Goal: Task Accomplishment & Management: Complete application form

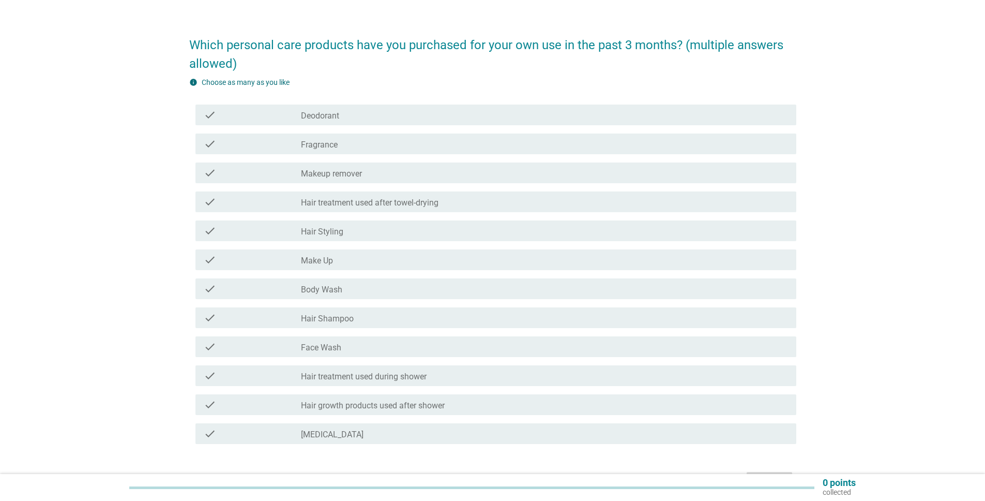
scroll to position [23, 0]
click at [396, 116] on div "check_box_outline_blank Deodorant" at bounding box center [544, 113] width 487 height 12
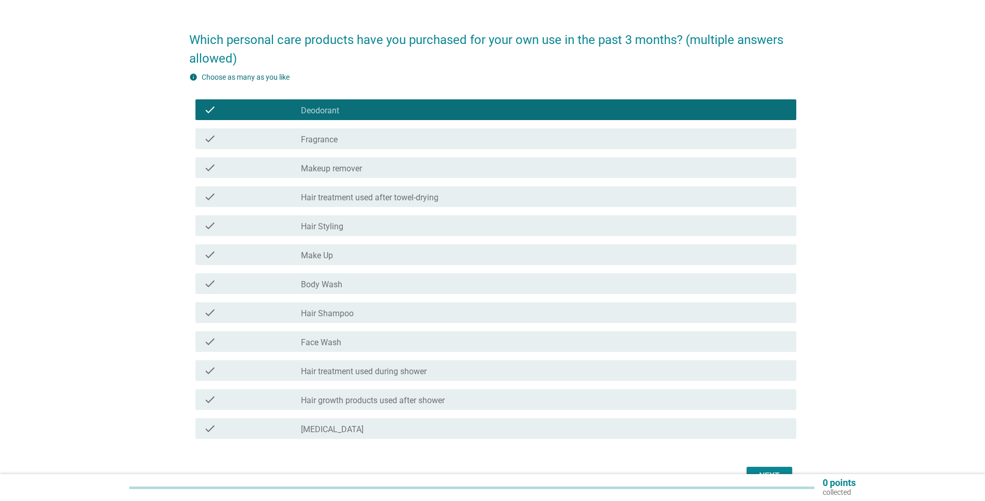
scroll to position [31, 0]
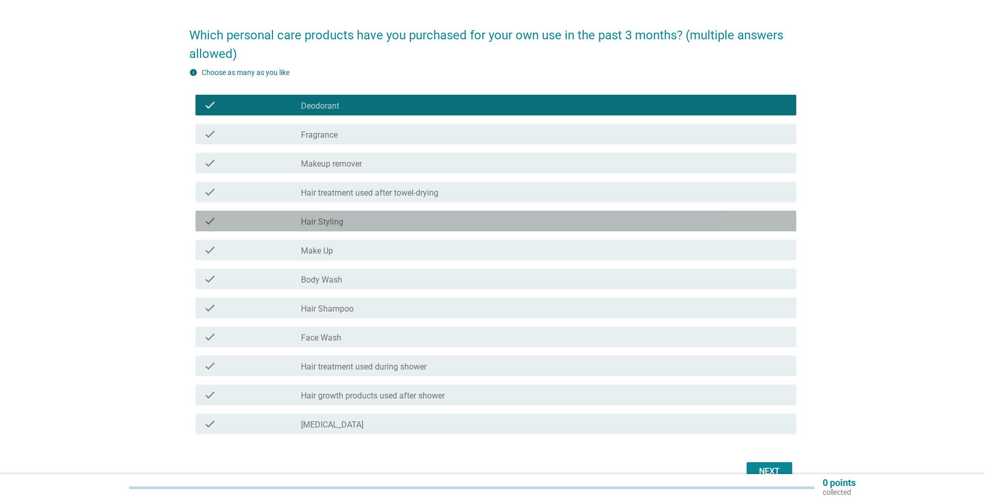
click at [379, 217] on div "check_box_outline_blank Hair Styling" at bounding box center [544, 221] width 487 height 12
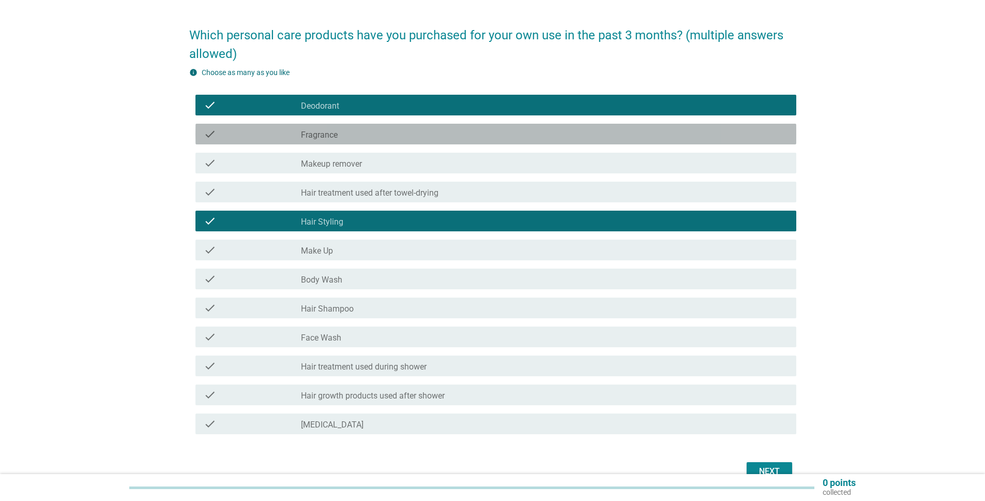
click at [342, 138] on div "check_box_outline_blank Fragrance" at bounding box center [544, 134] width 487 height 12
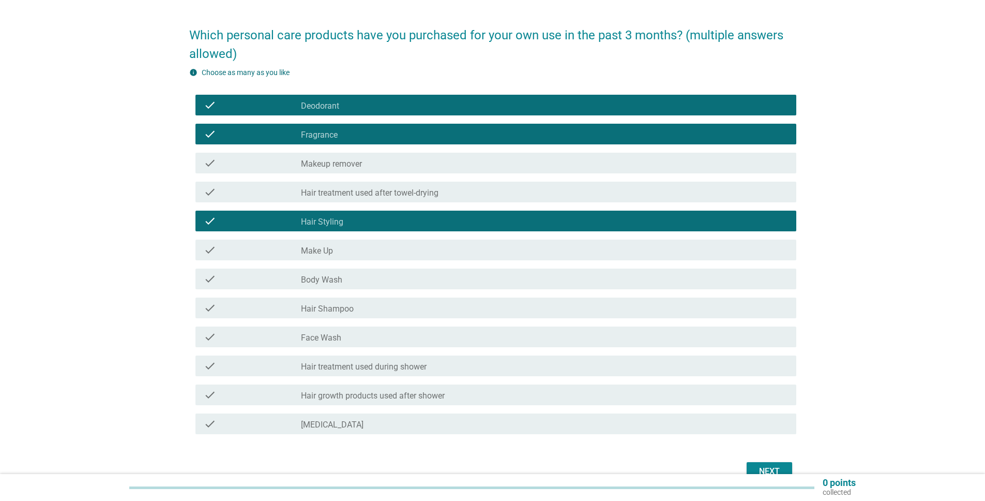
click at [783, 461] on div "Next" at bounding box center [492, 471] width 607 height 25
click at [783, 462] on button "Next" at bounding box center [770, 471] width 46 height 19
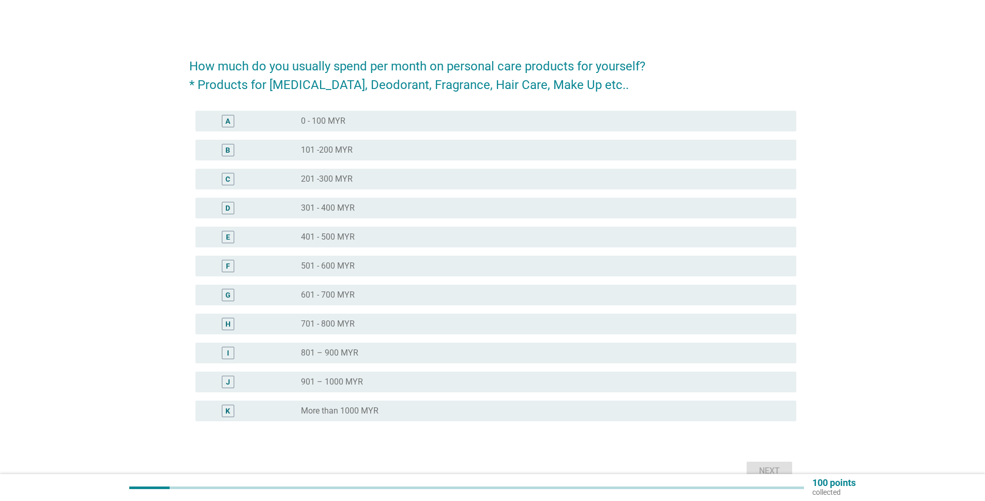
click at [422, 127] on div "radio_button_unchecked 0 - 100 MYR" at bounding box center [544, 121] width 487 height 12
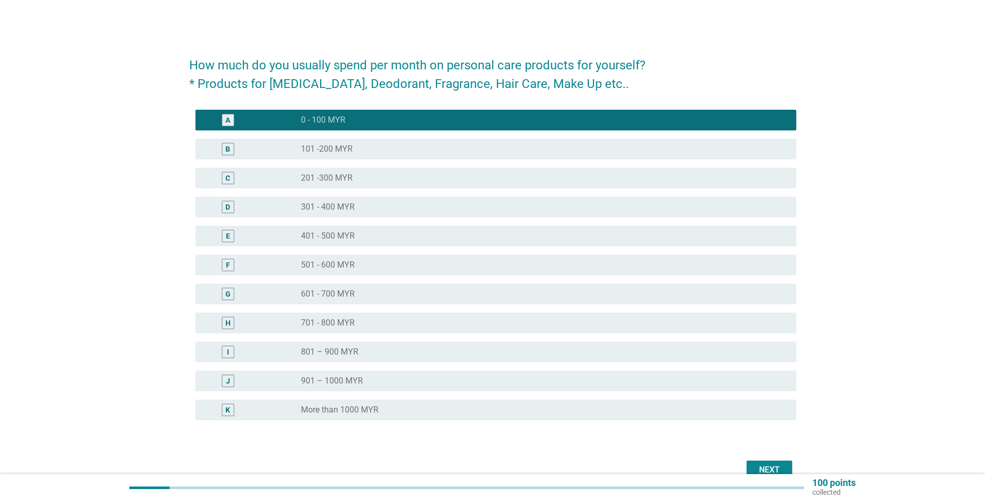
scroll to position [13, 0]
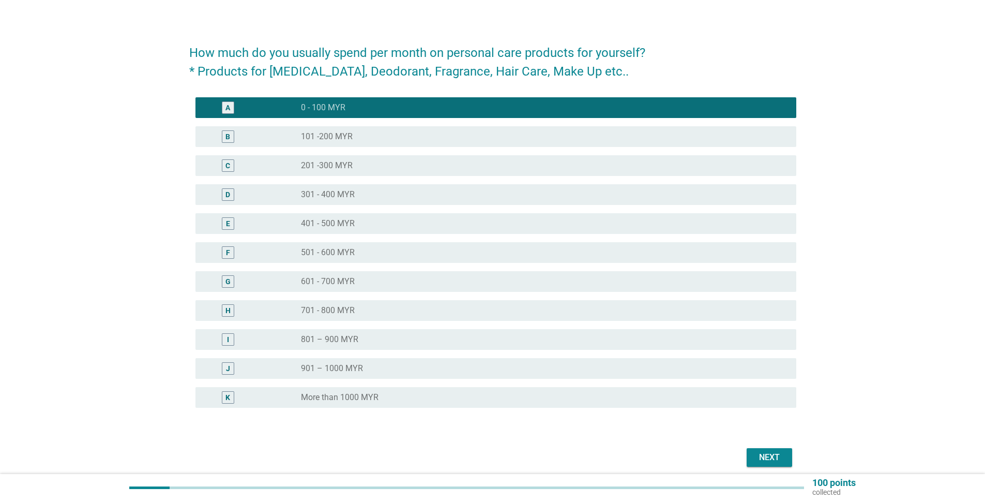
click at [785, 451] on button "Next" at bounding box center [770, 457] width 46 height 19
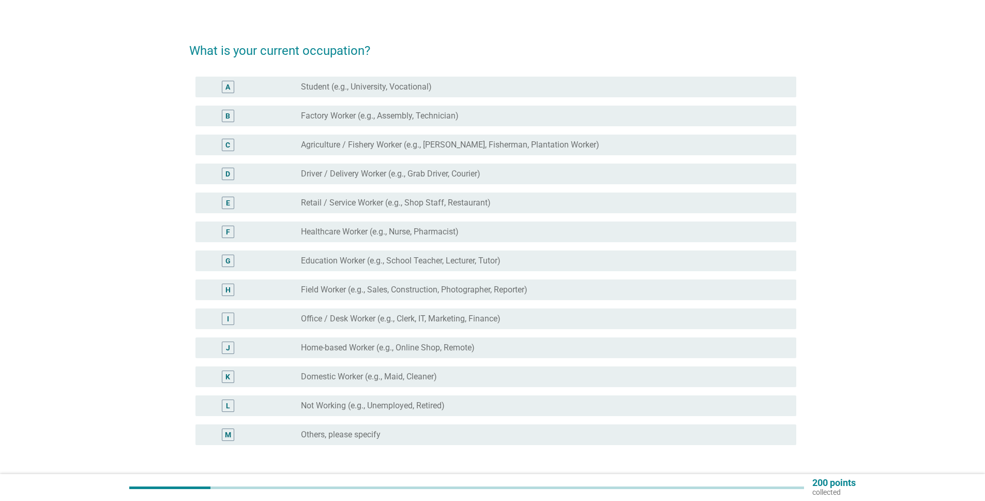
scroll to position [17, 0]
click at [418, 261] on label "Education Worker (e.g., School Teacher, Lecturer, Tutor)" at bounding box center [401, 260] width 200 height 10
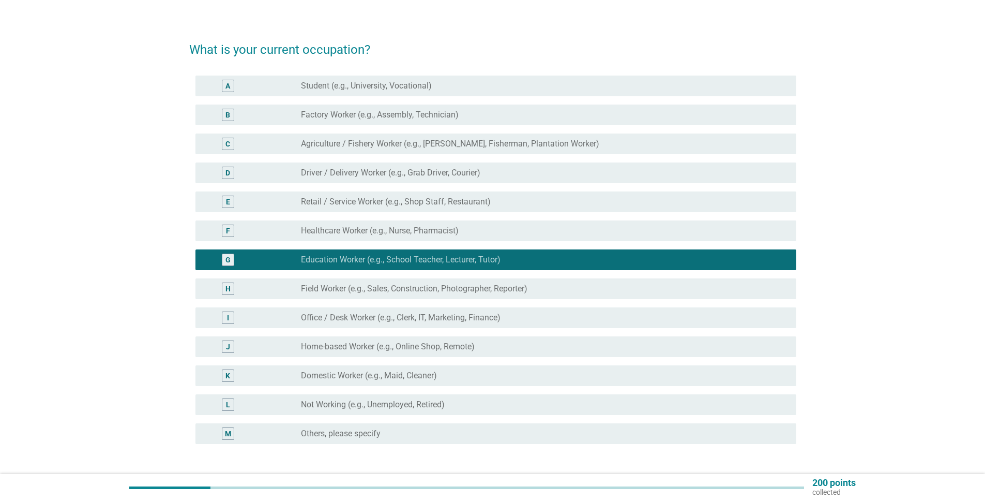
click at [490, 288] on label "Field Worker (e.g., Sales, Construction, Photographer, Reporter)" at bounding box center [414, 288] width 227 height 10
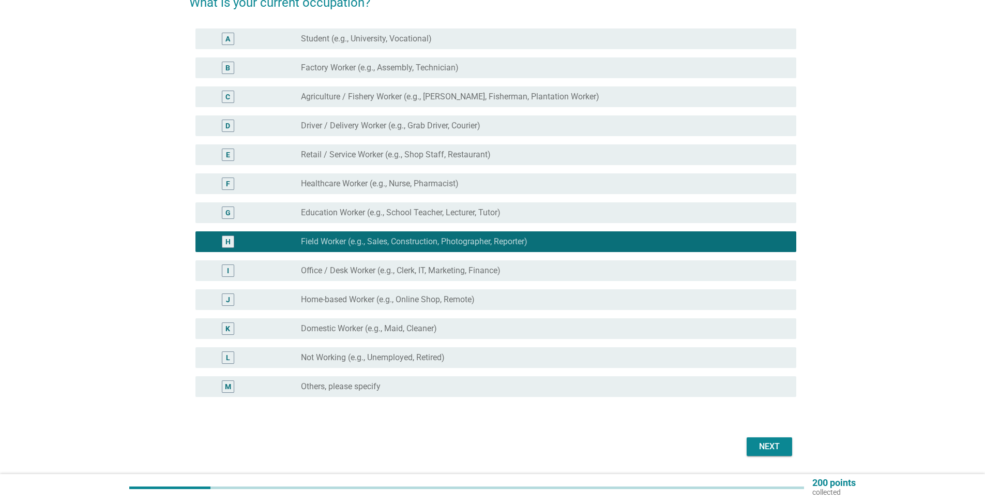
scroll to position [95, 0]
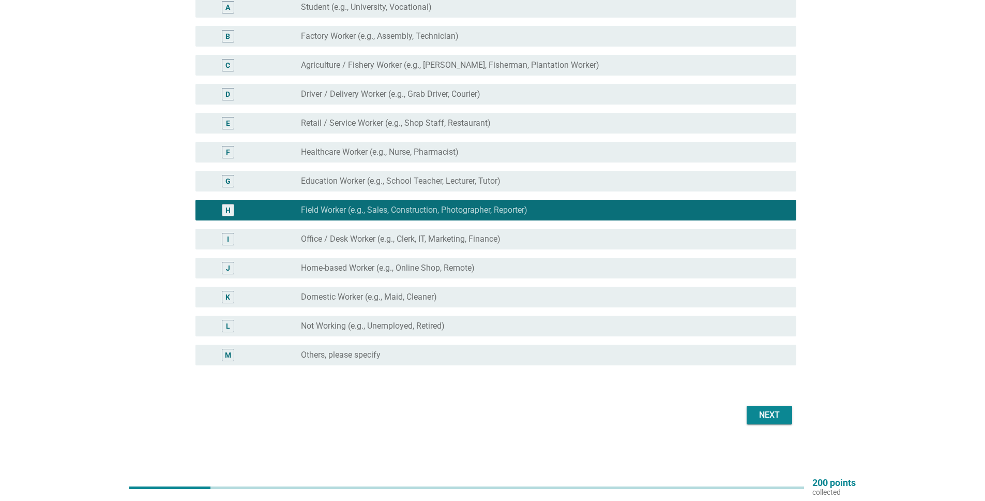
click at [762, 419] on div "Next" at bounding box center [769, 415] width 29 height 12
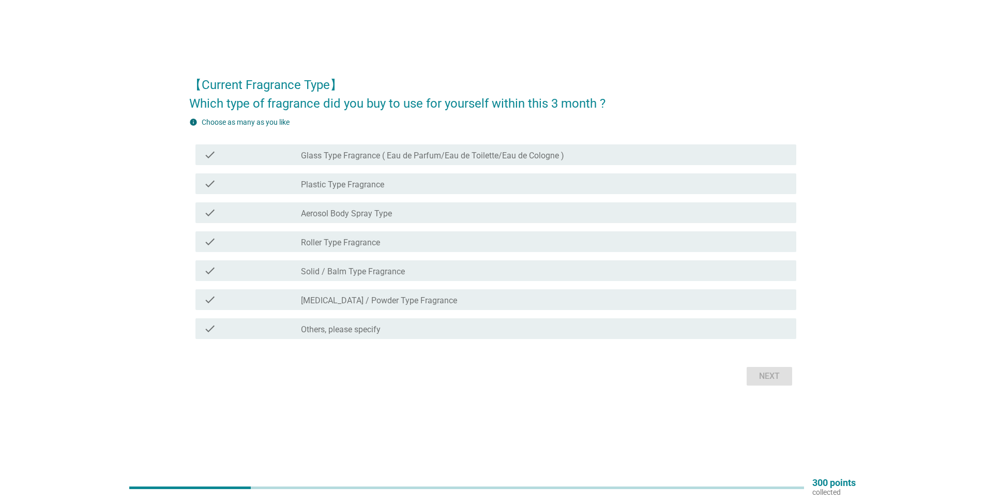
scroll to position [26, 0]
click at [265, 154] on div "check" at bounding box center [252, 152] width 97 height 12
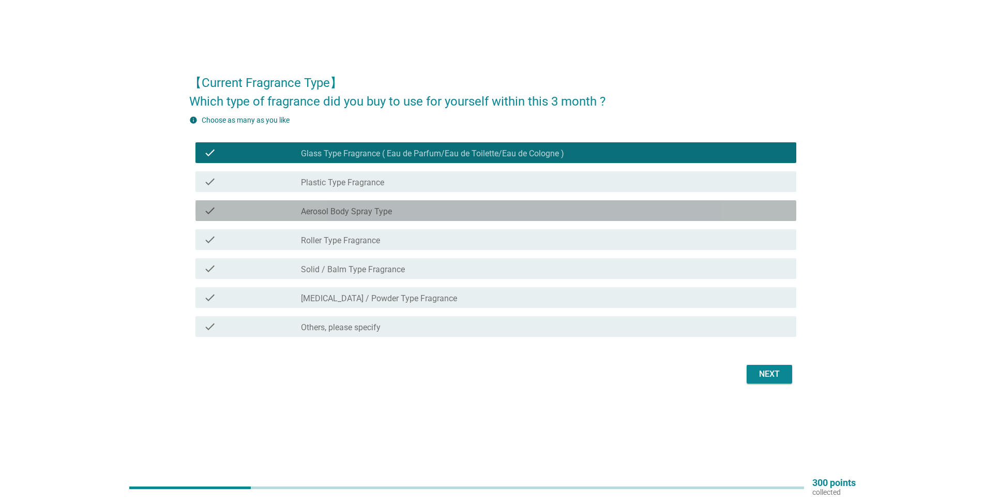
click at [324, 214] on label "Aerosol Body Spray Type" at bounding box center [346, 211] width 91 height 10
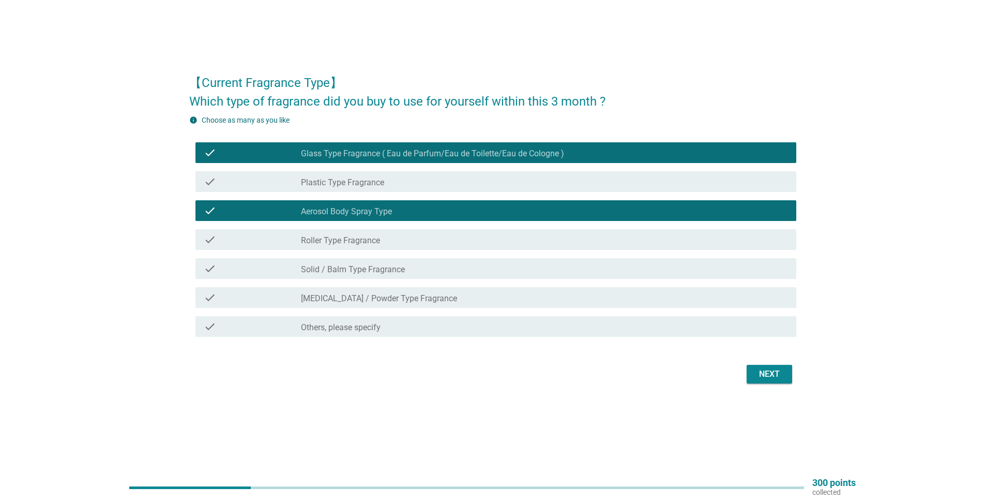
click at [777, 375] on div "Next" at bounding box center [769, 374] width 29 height 12
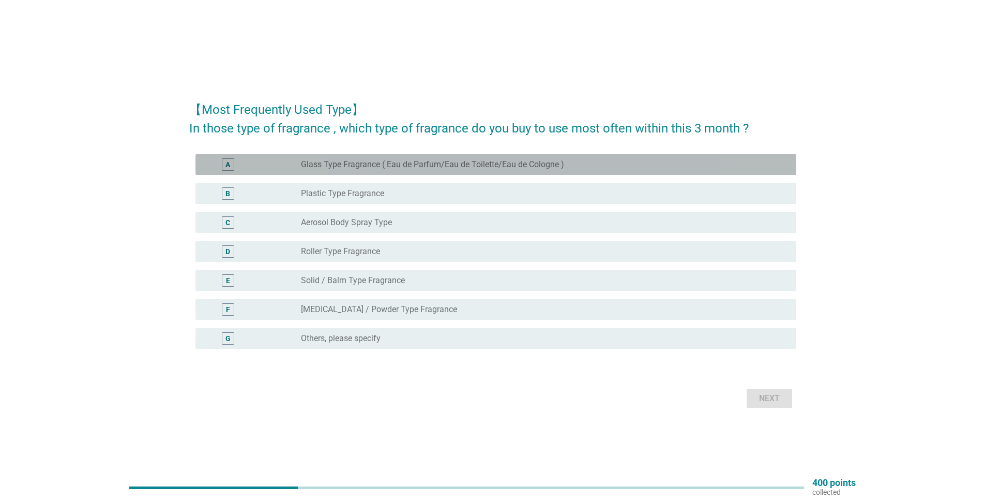
click at [339, 164] on label "Glass Type Fragrance ( Eau de Parfum/Eau de Toilette/Eau de Cologne )" at bounding box center [432, 164] width 263 height 10
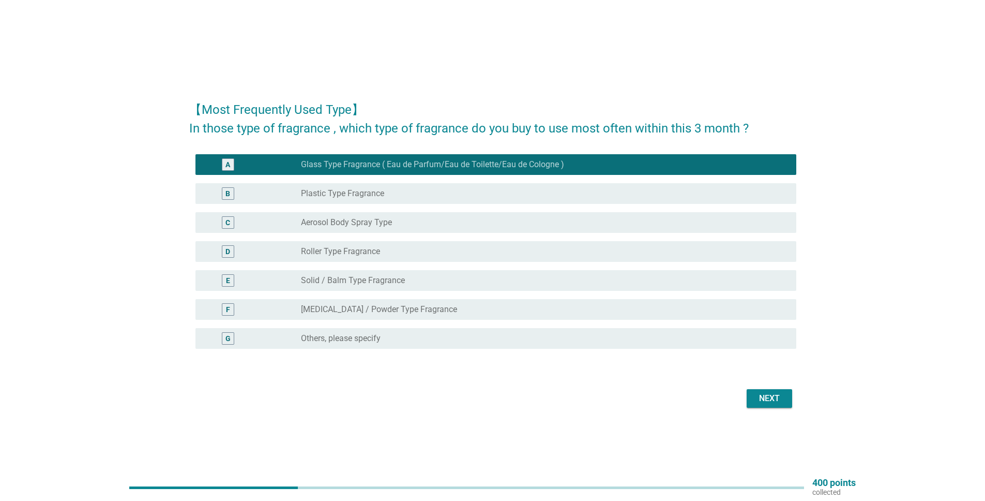
click at [376, 221] on label "Aerosol Body Spray Type" at bounding box center [346, 222] width 91 height 10
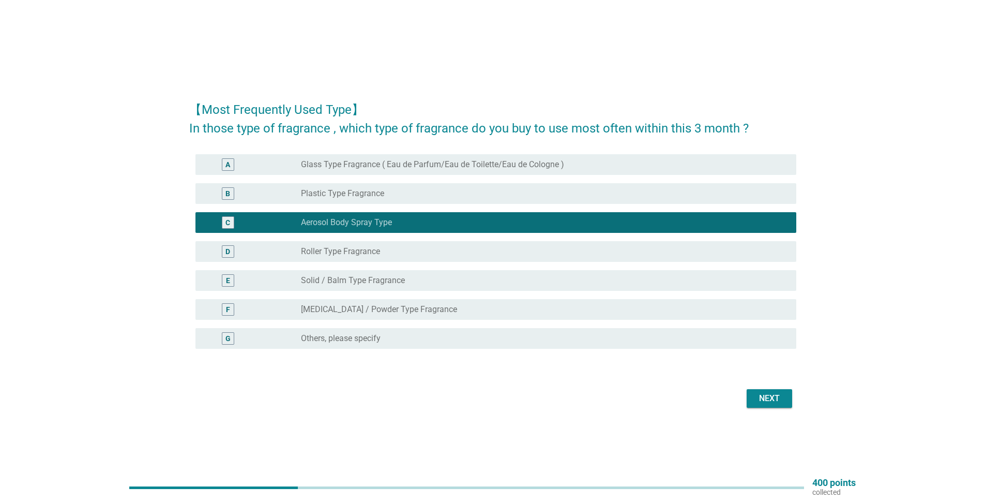
click at [770, 400] on div "Next" at bounding box center [769, 398] width 29 height 12
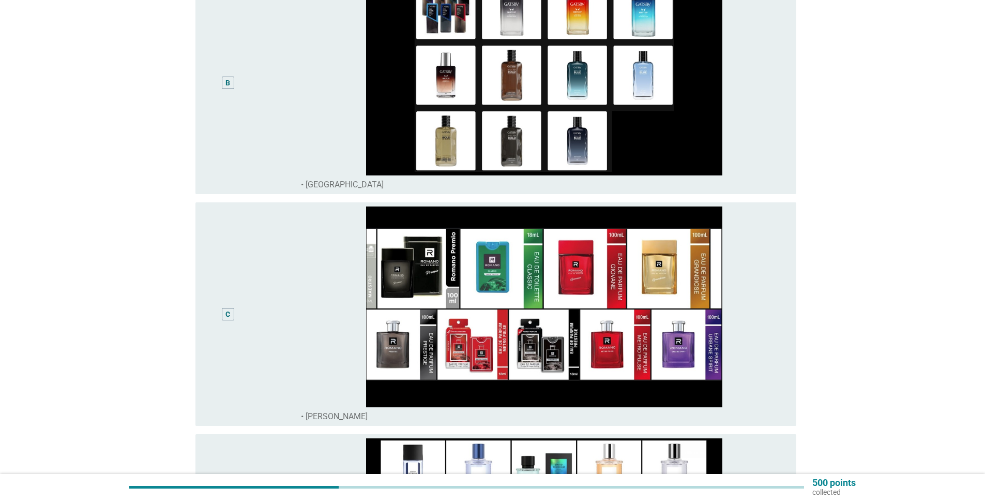
scroll to position [21, 0]
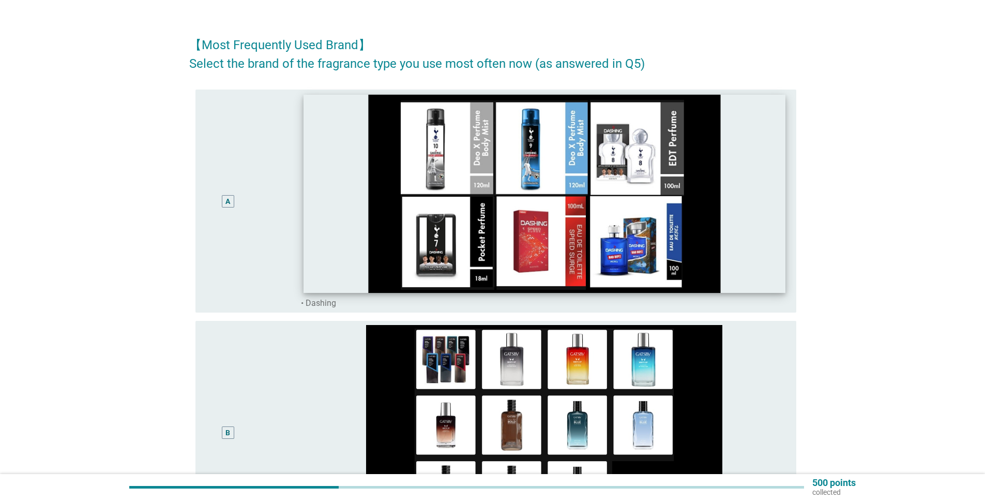
click at [357, 142] on img at bounding box center [545, 194] width 482 height 198
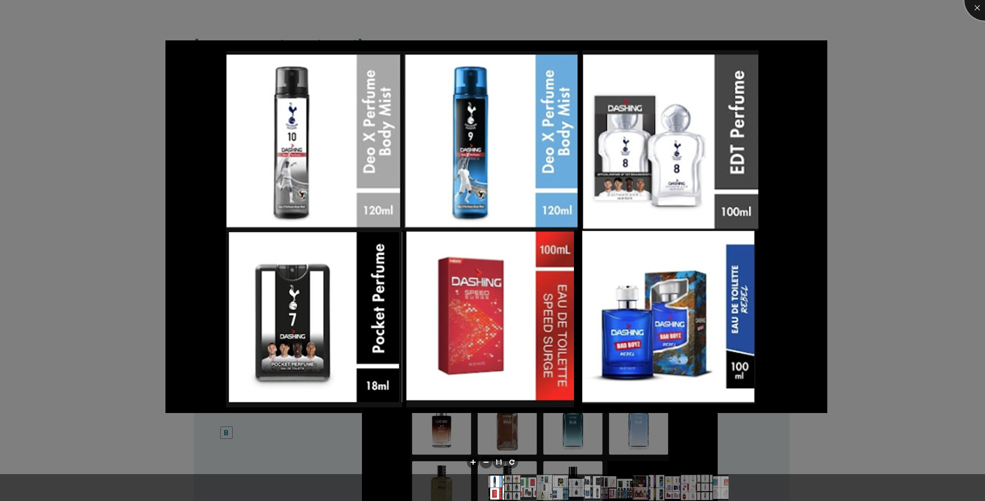
click at [975, 8] on div at bounding box center [985, -1] width 41 height 41
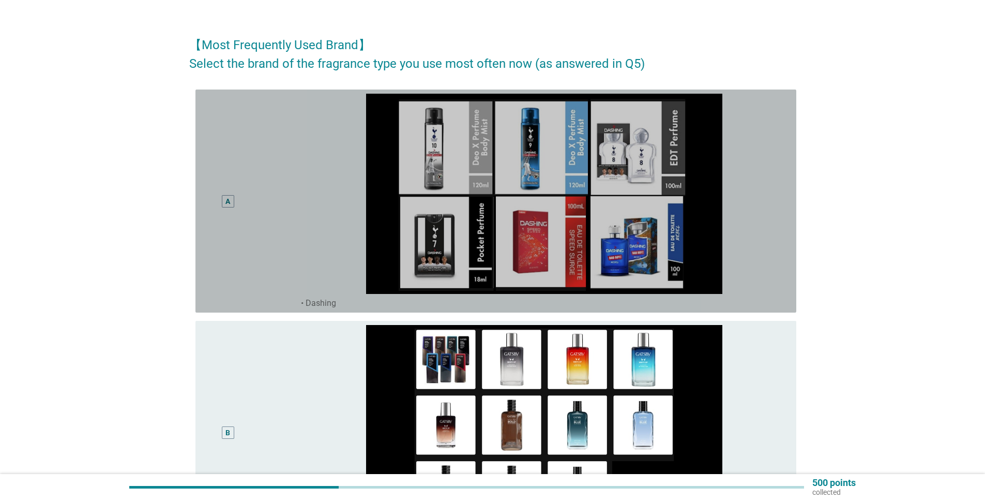
click at [228, 204] on div "A" at bounding box center [228, 201] width 5 height 11
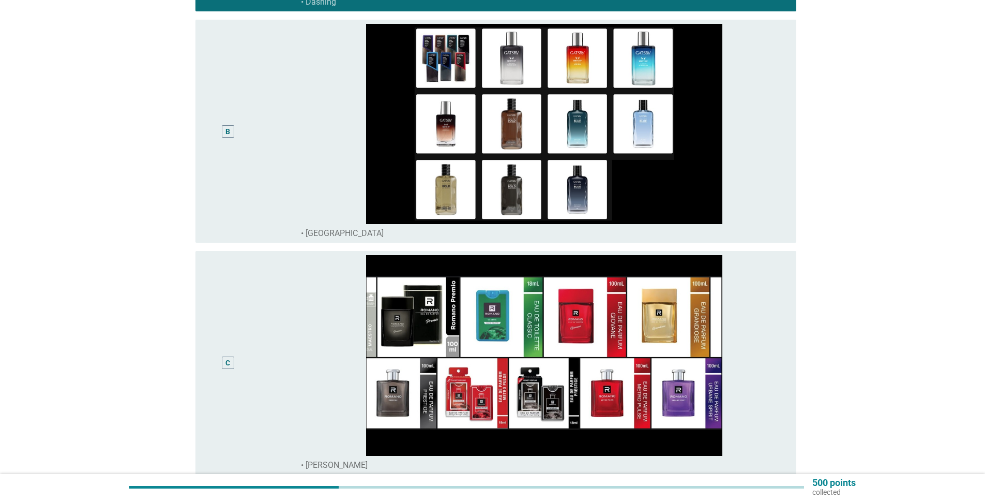
scroll to position [289, 0]
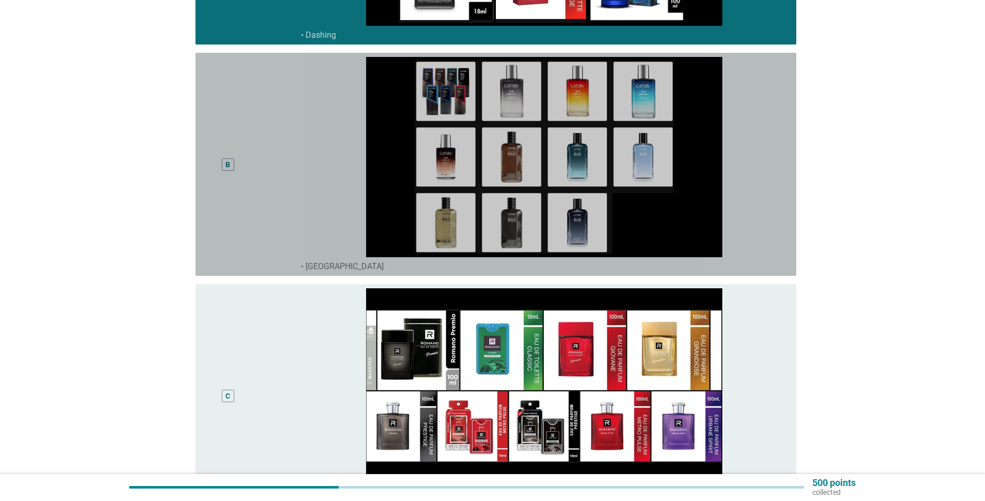
click at [231, 162] on div "B" at bounding box center [228, 164] width 12 height 12
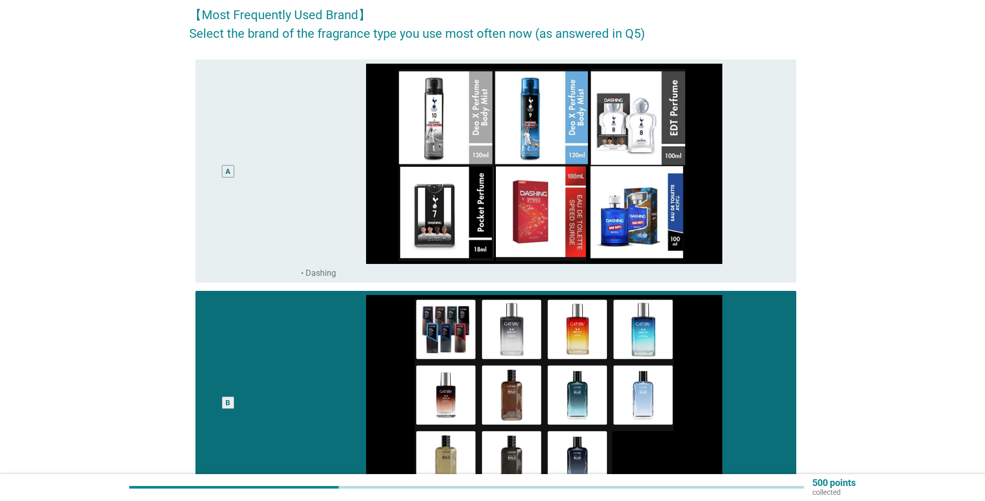
scroll to position [0, 0]
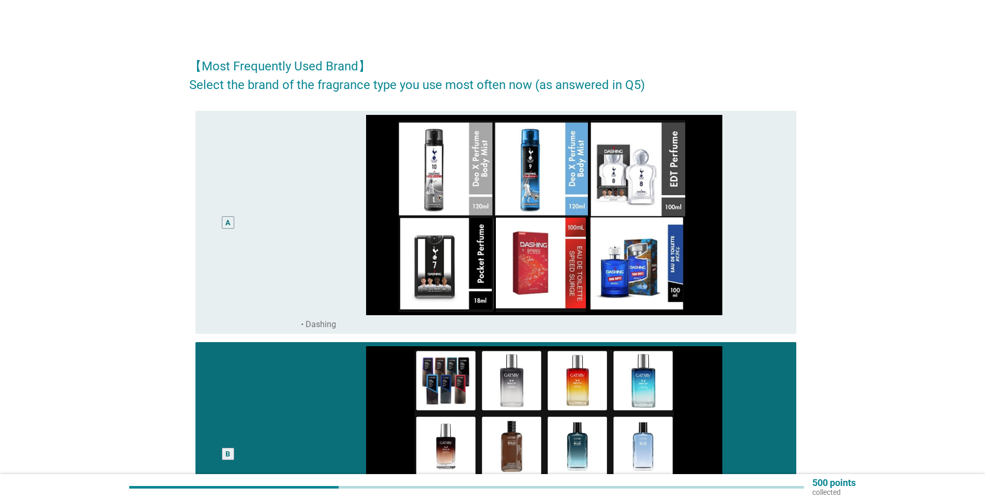
click at [222, 226] on div "A" at bounding box center [228, 222] width 12 height 12
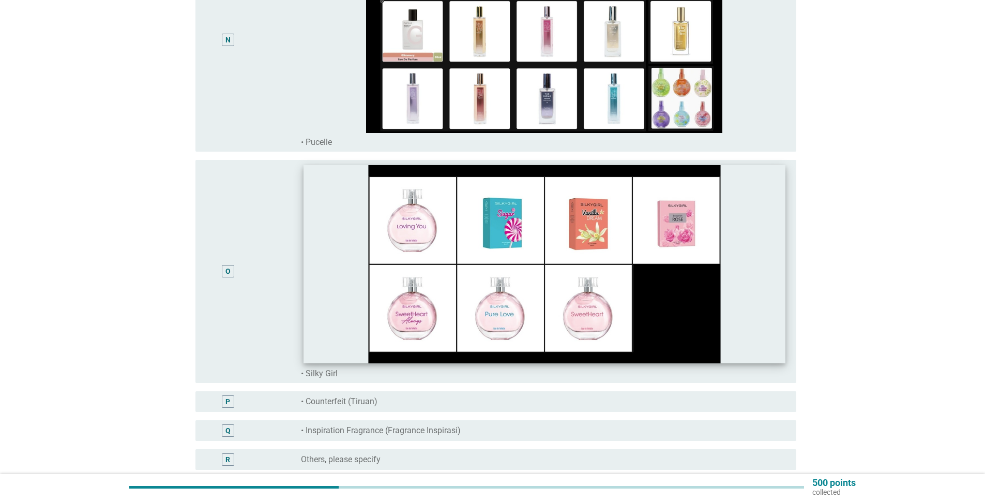
scroll to position [3294, 0]
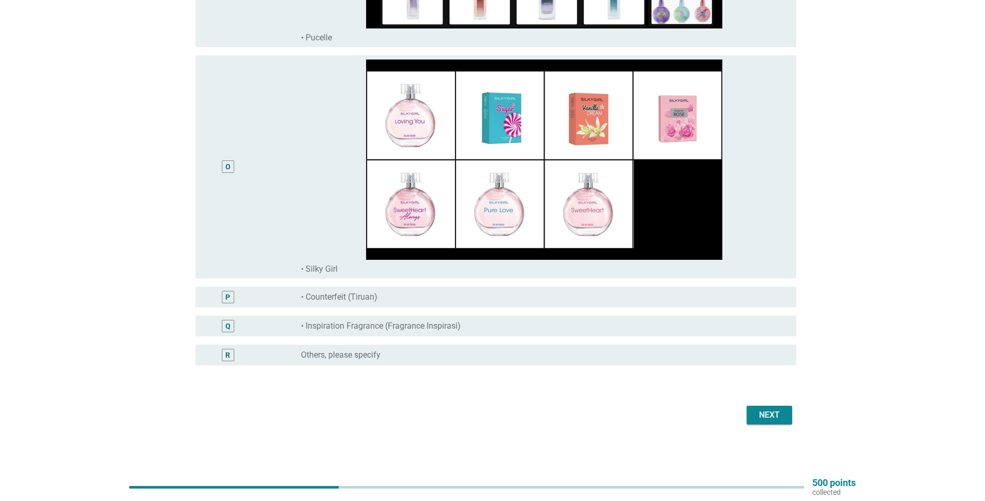
click at [777, 414] on div "Next" at bounding box center [769, 415] width 29 height 12
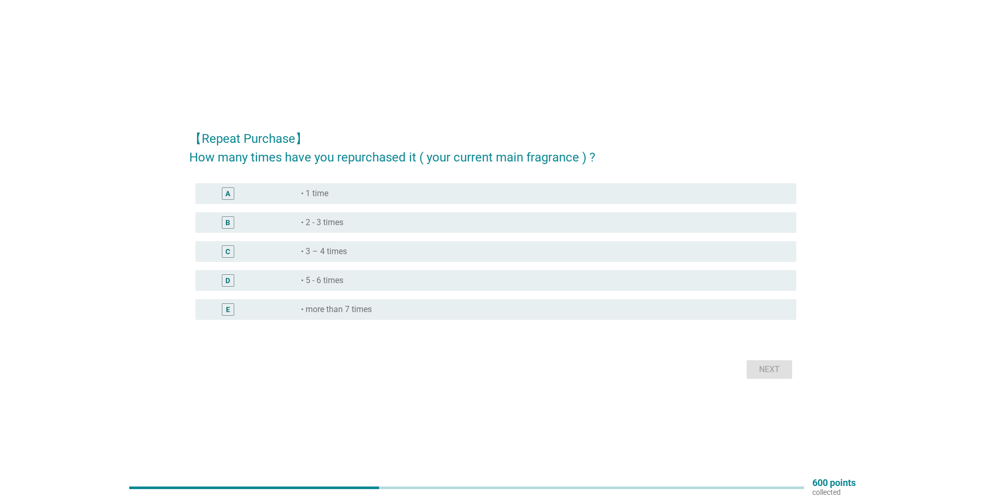
click at [405, 244] on div "C radio_button_unchecked • 3 – 4 times" at bounding box center [496, 251] width 601 height 21
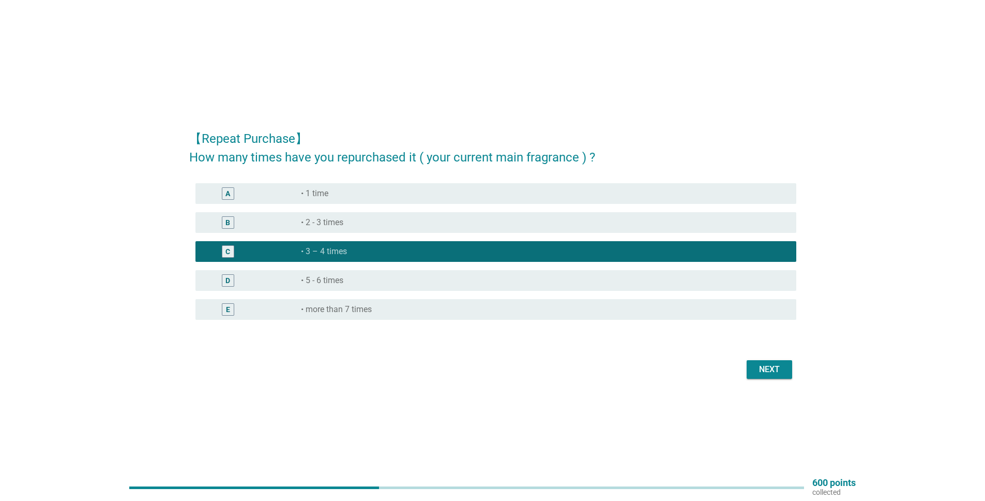
click at [772, 370] on div "Next" at bounding box center [769, 369] width 29 height 12
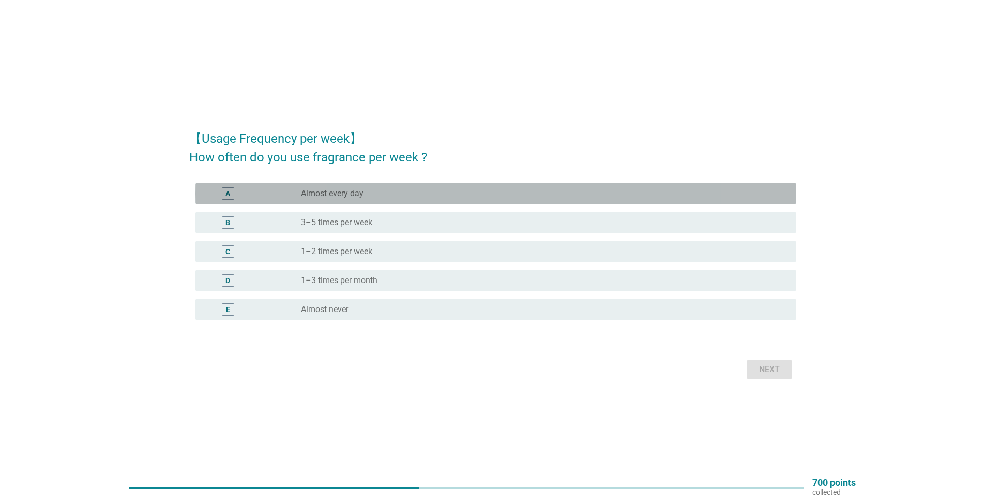
click at [376, 193] on div "radio_button_unchecked Almost every day" at bounding box center [540, 193] width 479 height 10
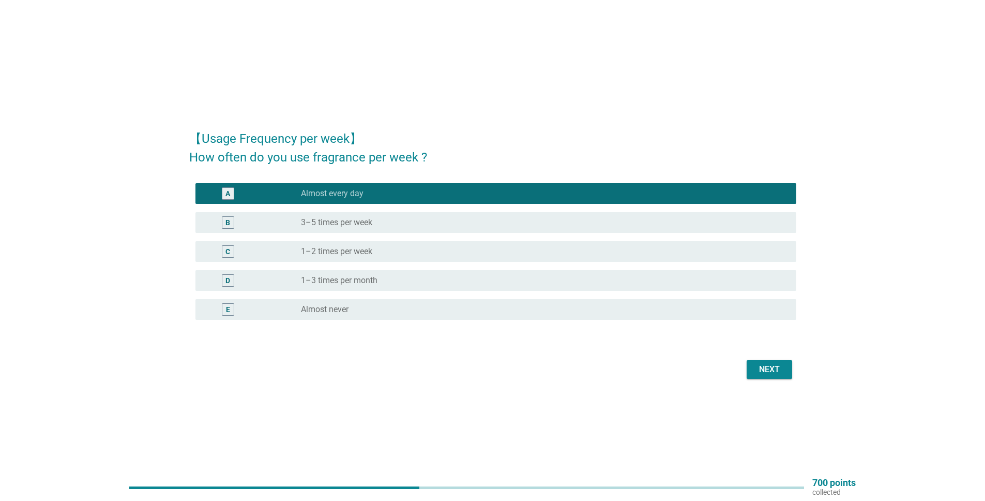
click at [779, 371] on div "Next" at bounding box center [769, 369] width 29 height 12
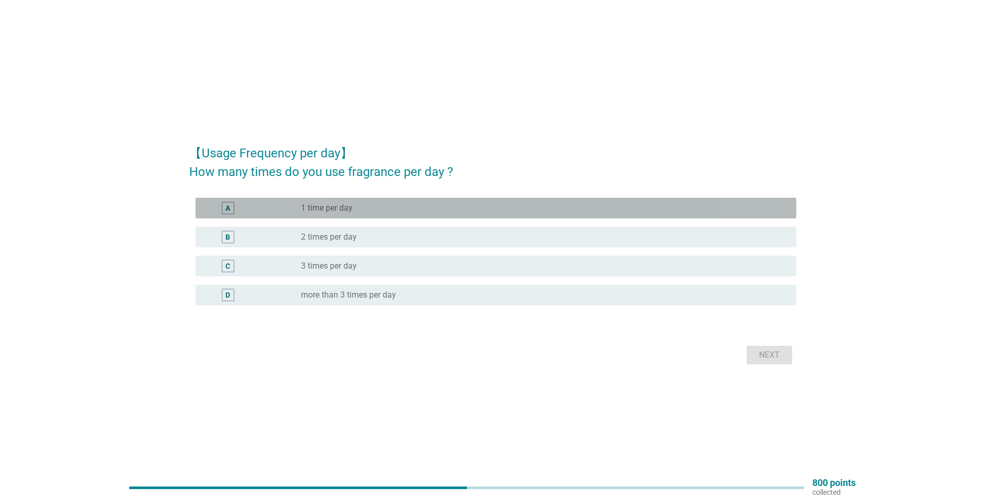
click at [415, 212] on div "radio_button_unchecked 1 time per day" at bounding box center [540, 208] width 479 height 10
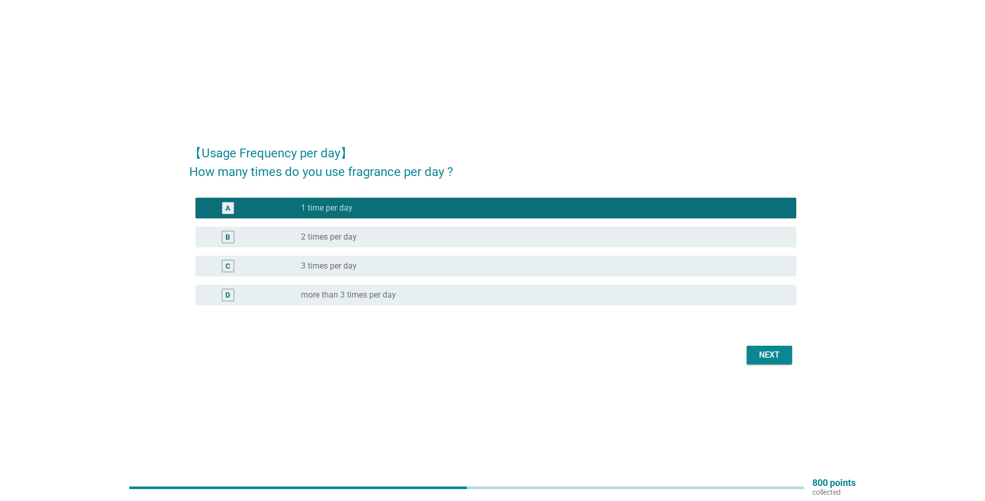
click at [762, 348] on button "Next" at bounding box center [770, 355] width 46 height 19
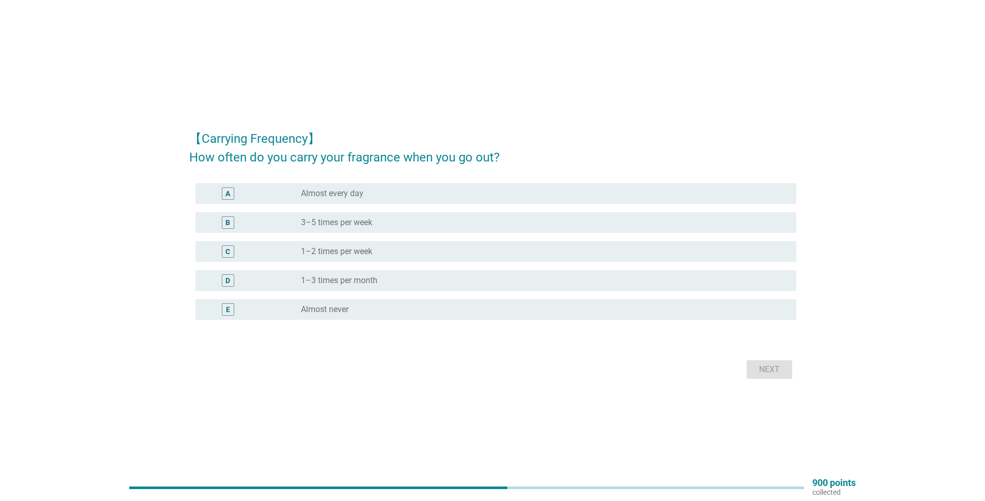
click at [363, 193] on label "Almost every day" at bounding box center [332, 193] width 63 height 10
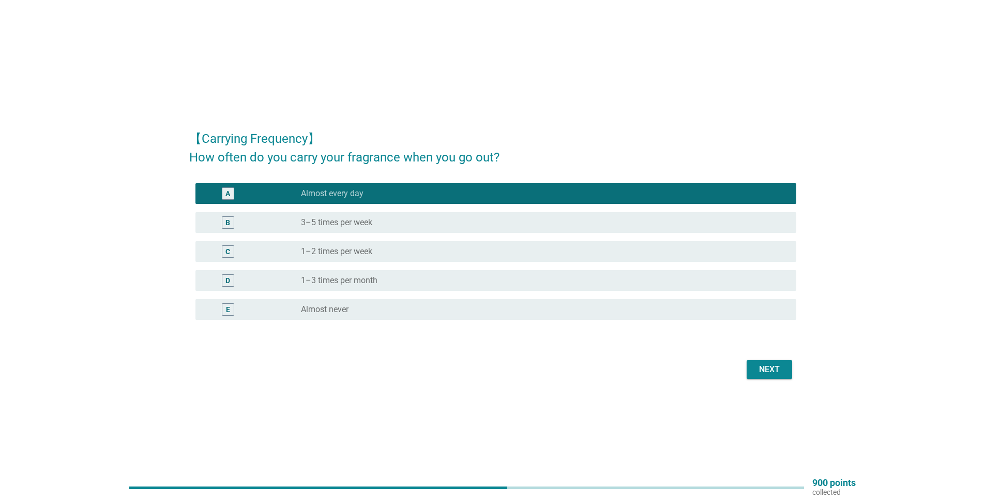
click at [773, 369] on div "Next" at bounding box center [769, 369] width 29 height 12
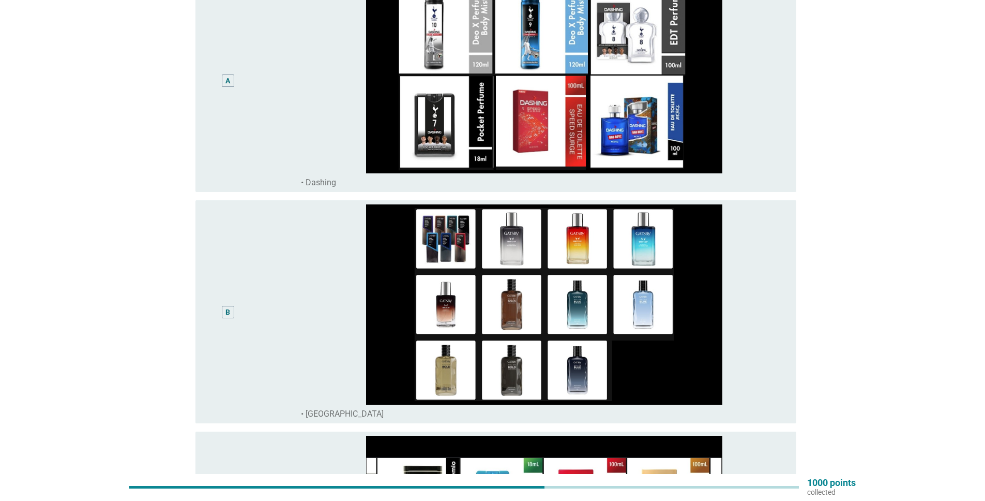
scroll to position [165, 0]
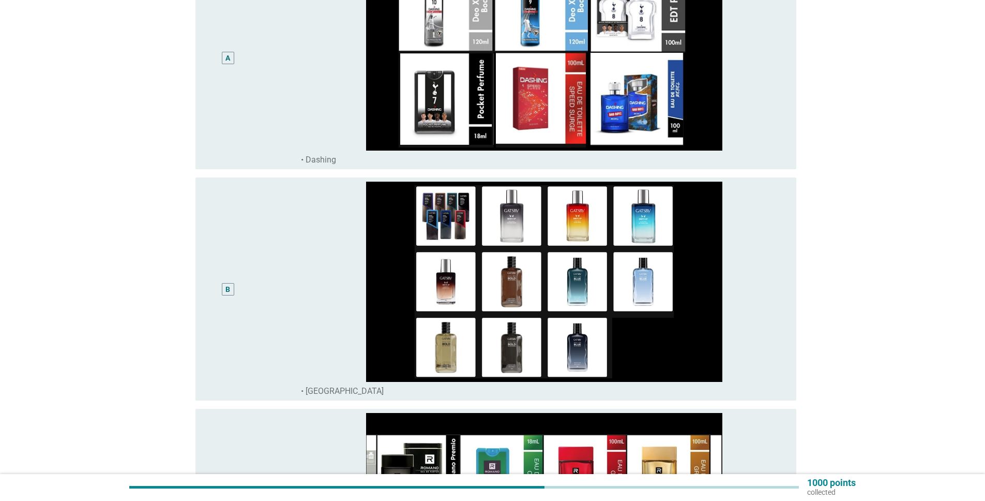
click at [229, 290] on div "B" at bounding box center [228, 288] width 5 height 11
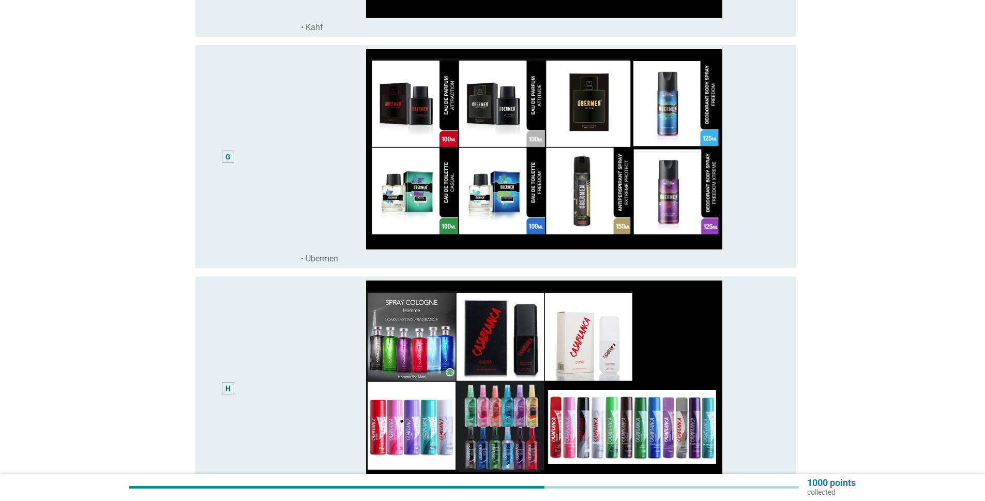
scroll to position [1378, 0]
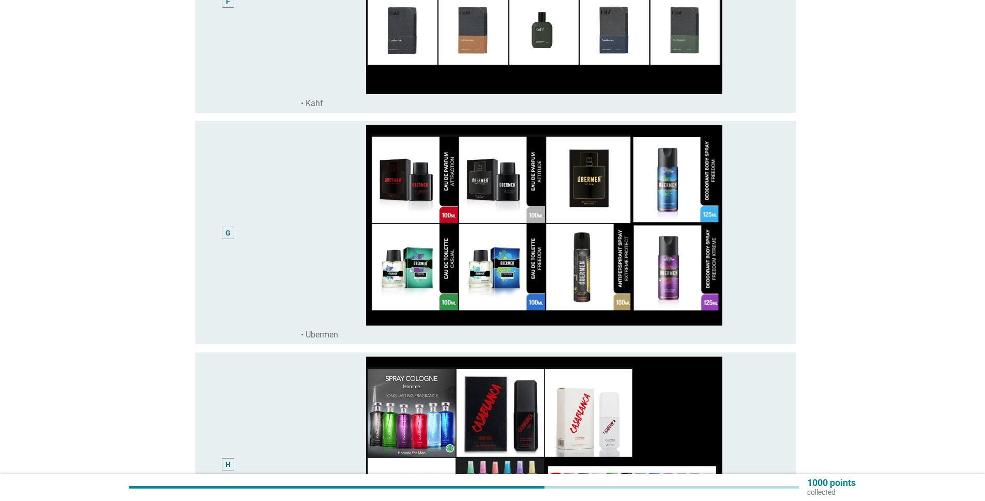
click at [221, 233] on div "G" at bounding box center [228, 232] width 49 height 215
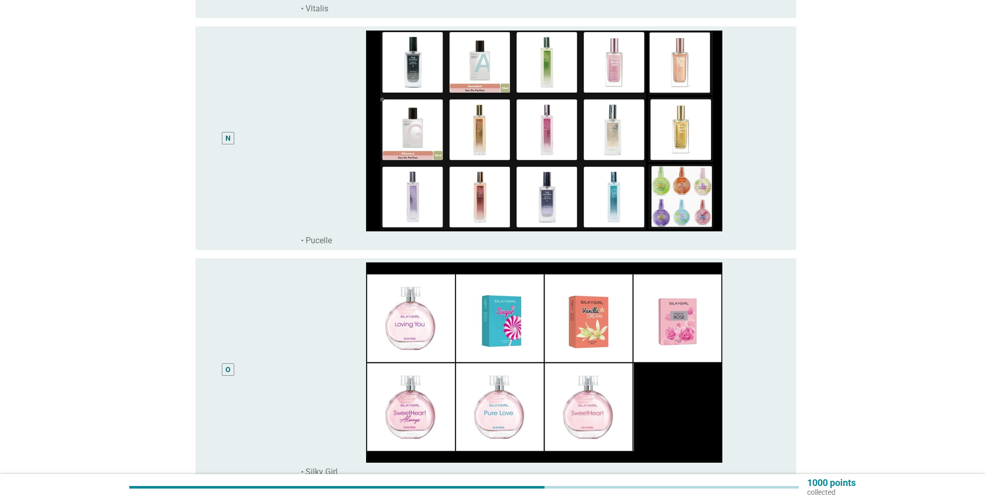
scroll to position [3323, 0]
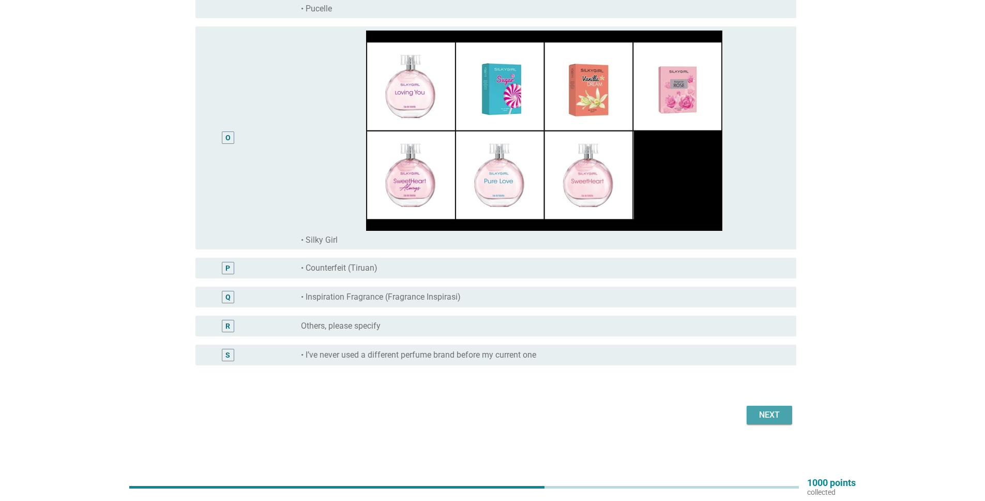
click at [772, 413] on div "Next" at bounding box center [769, 415] width 29 height 12
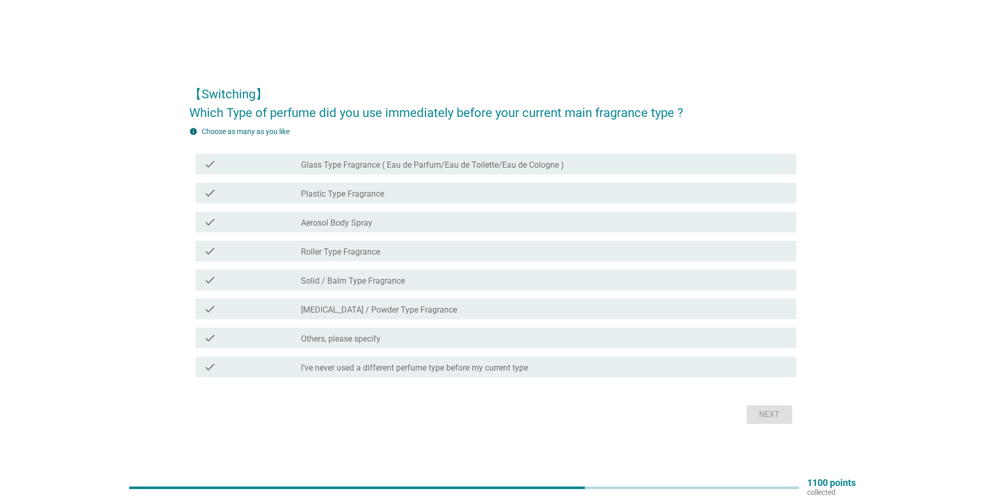
click at [541, 163] on label "Glass Type Fragrance ( Eau de Parfum/Eau de Toilette/Eau de Cologne )" at bounding box center [432, 165] width 263 height 10
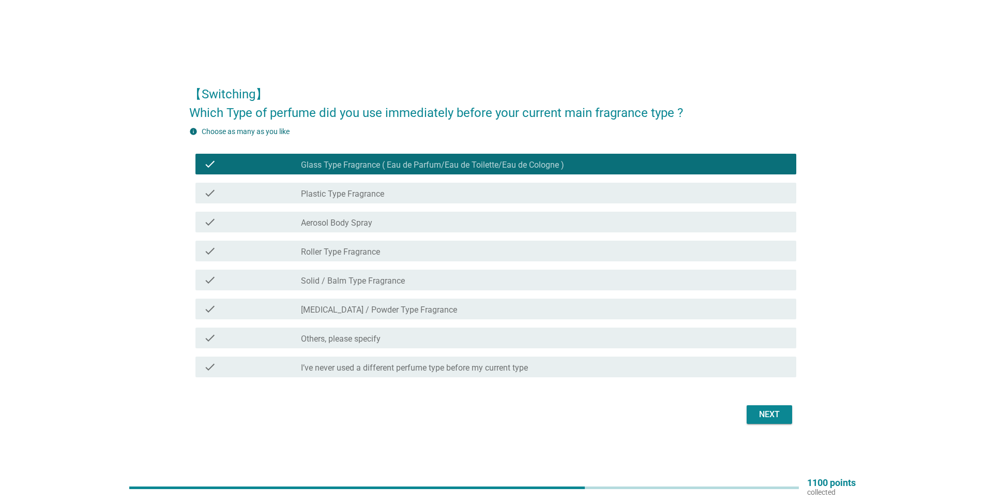
click at [531, 195] on div "check_box_outline_blank Plastic Type Fragrance" at bounding box center [544, 193] width 487 height 12
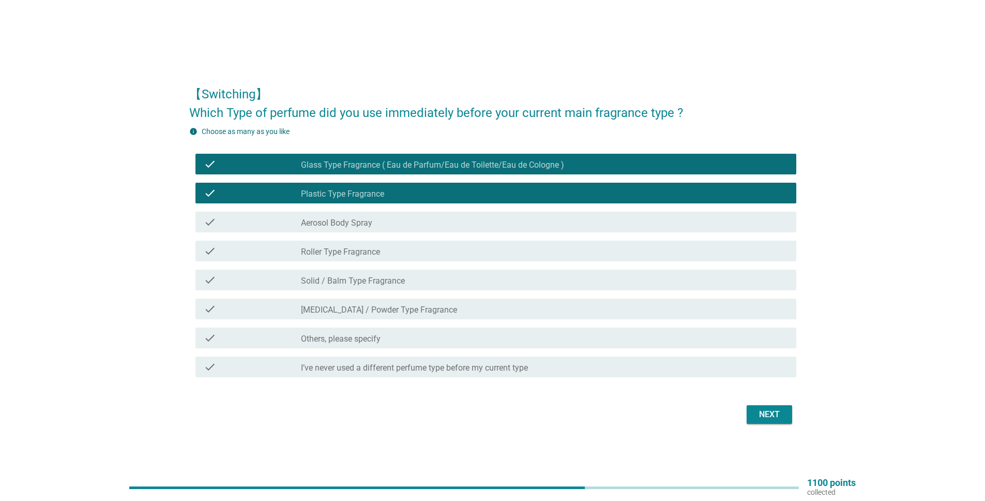
click at [519, 191] on div "check_box_outline_blank Plastic Type Fragrance" at bounding box center [544, 193] width 487 height 12
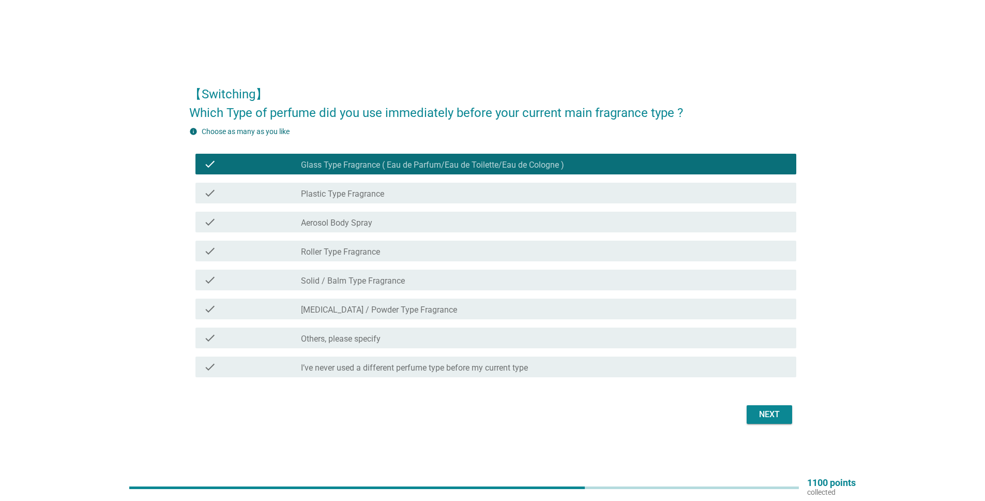
click at [486, 217] on div "check_box_outline_blank Aerosol Body Spray" at bounding box center [544, 222] width 487 height 12
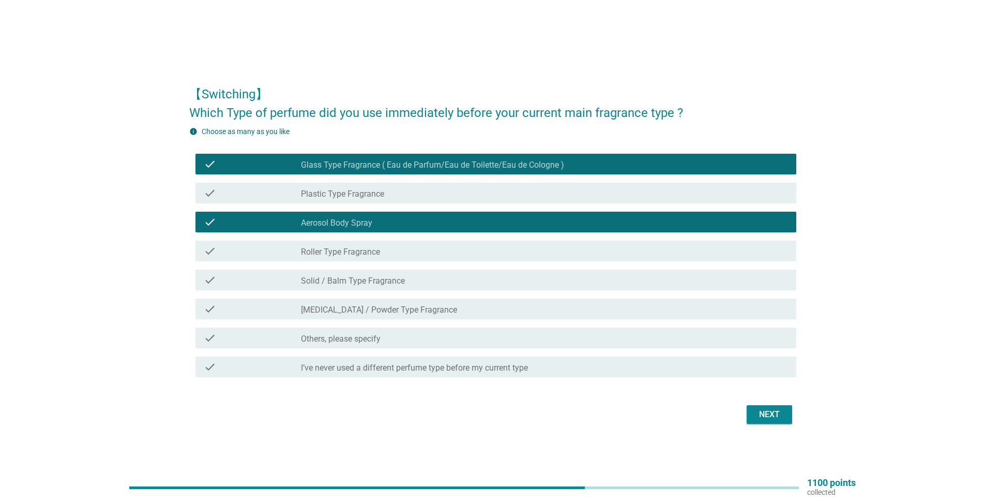
click at [768, 419] on div "Next" at bounding box center [769, 414] width 29 height 12
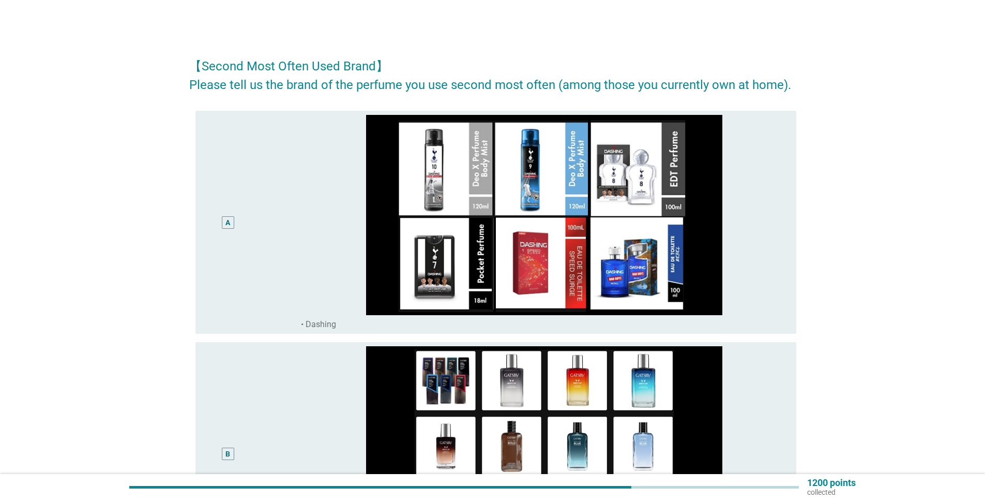
click at [228, 223] on div "A" at bounding box center [228, 222] width 5 height 11
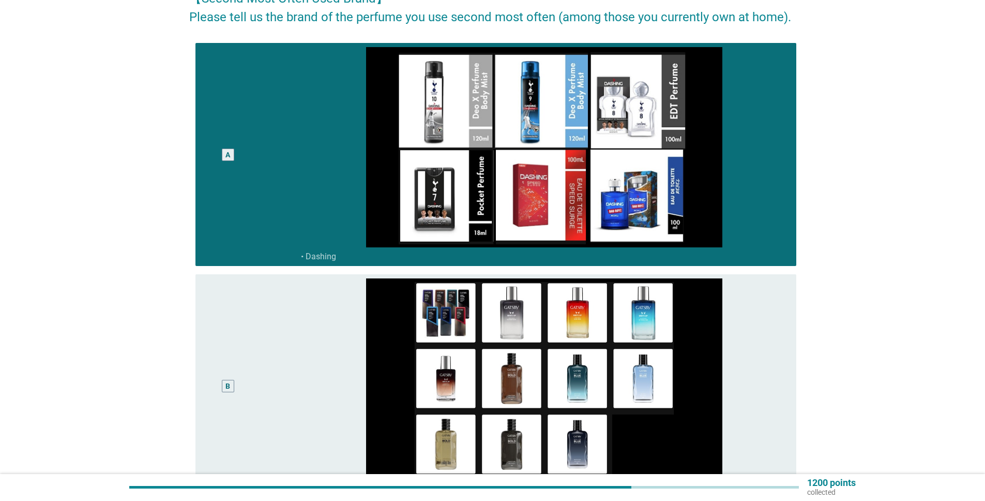
scroll to position [83, 0]
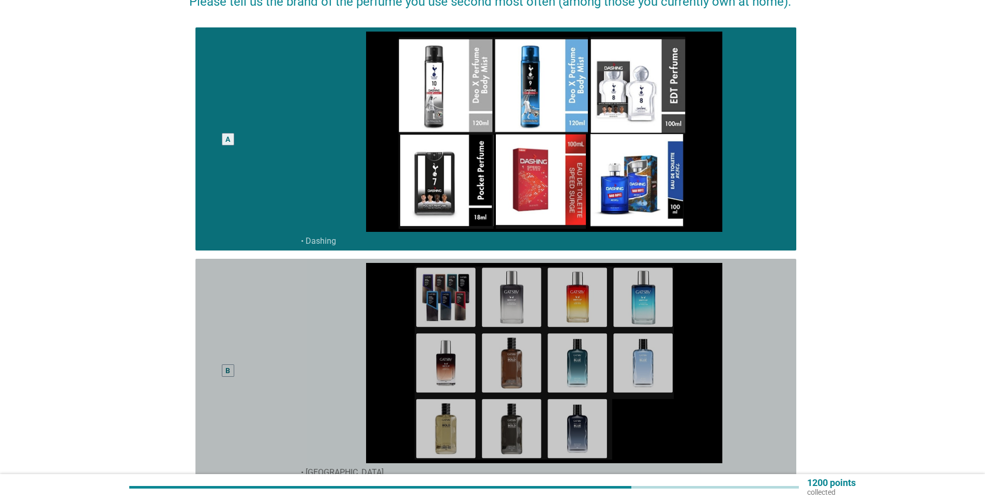
click at [222, 375] on div "B" at bounding box center [228, 370] width 12 height 12
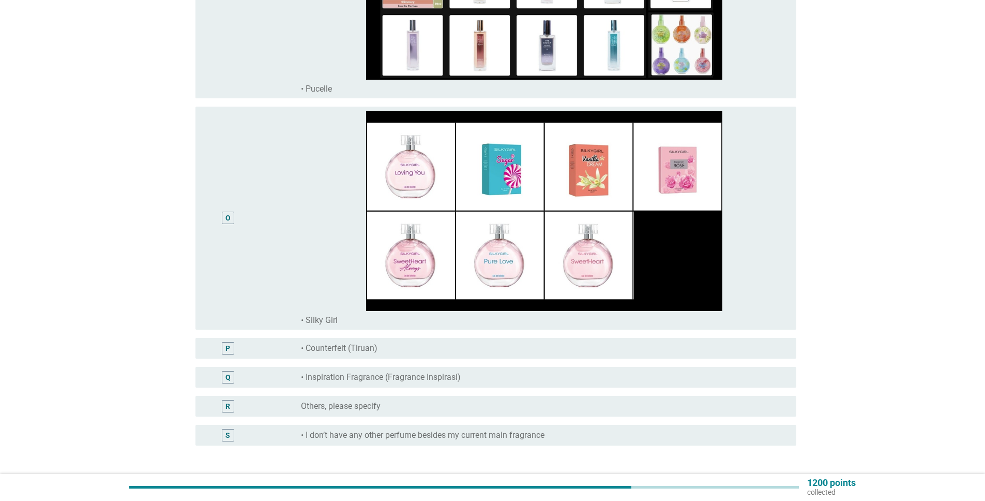
scroll to position [3323, 0]
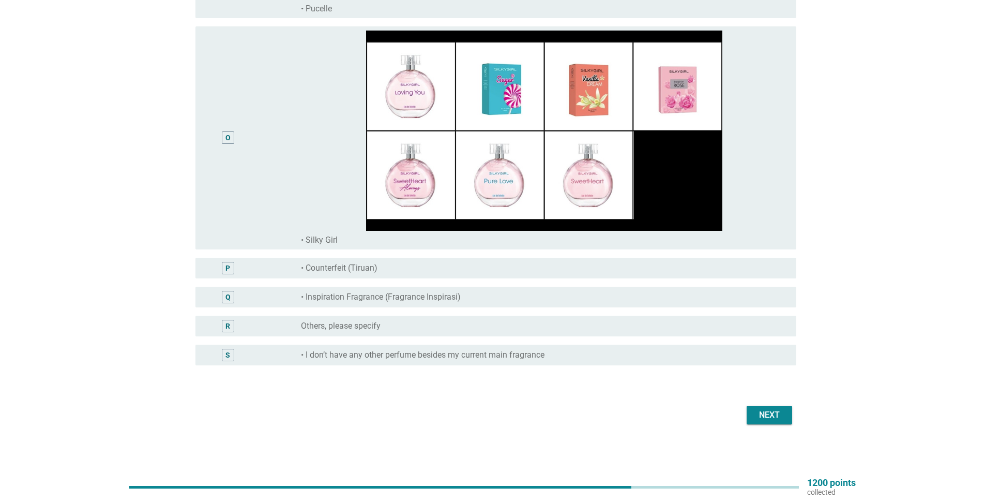
click at [785, 409] on button "Next" at bounding box center [770, 415] width 46 height 19
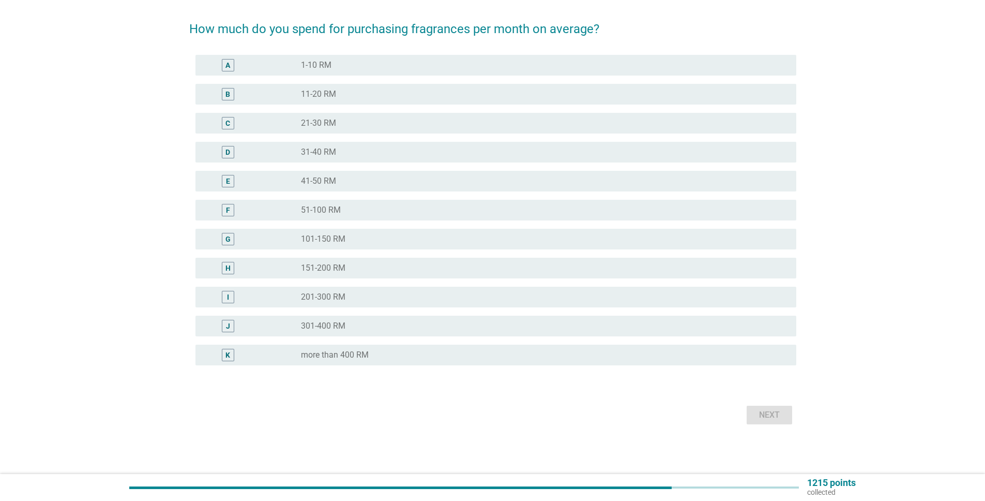
scroll to position [0, 0]
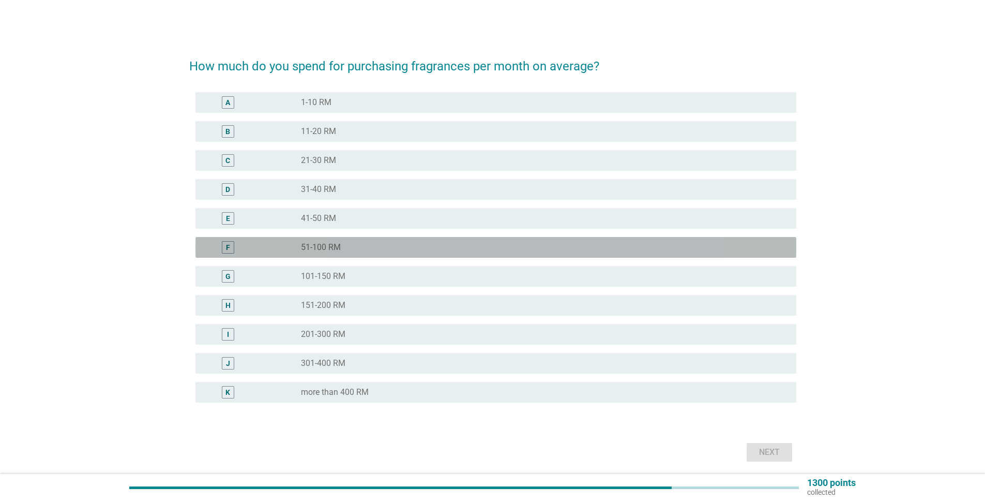
click at [367, 245] on div "radio_button_unchecked 51-100 RM" at bounding box center [540, 247] width 479 height 10
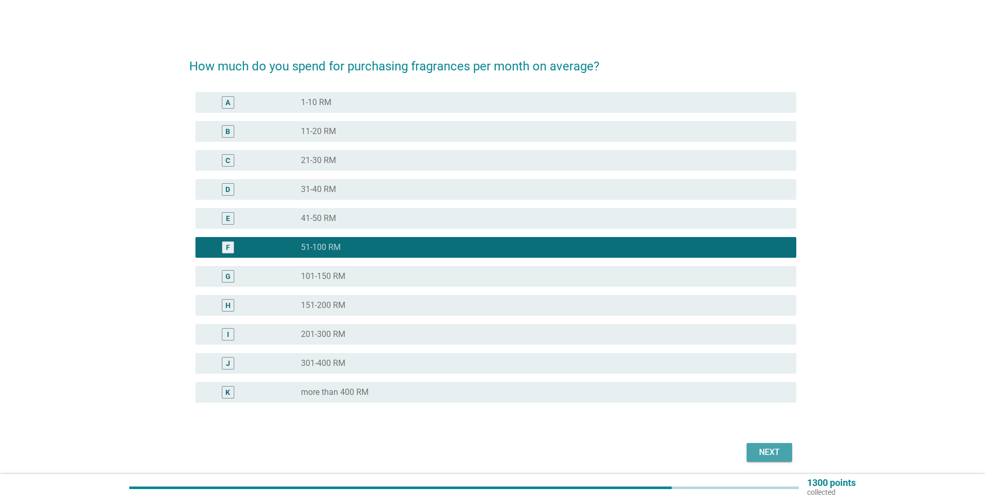
click at [763, 452] on div "Next" at bounding box center [769, 452] width 29 height 12
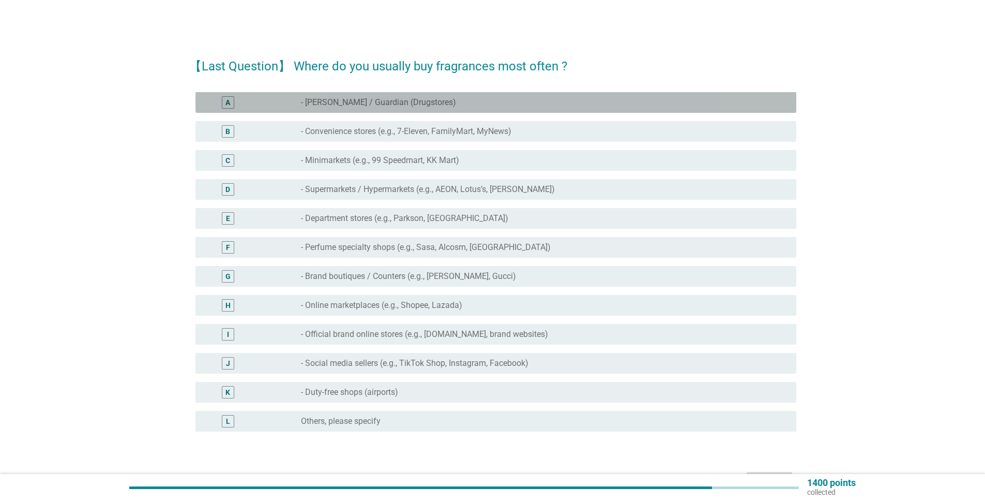
click at [472, 101] on div "radio_button_unchecked - Watsons / Guardian (Drugstores)" at bounding box center [540, 102] width 479 height 10
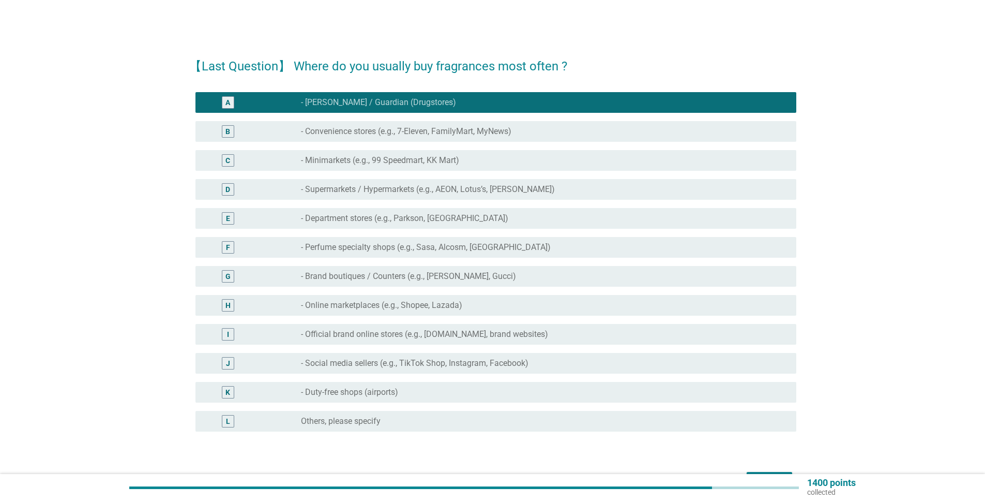
click at [411, 307] on label "- Online marketplaces (e.g., Shopee, Lazada)" at bounding box center [381, 305] width 161 height 10
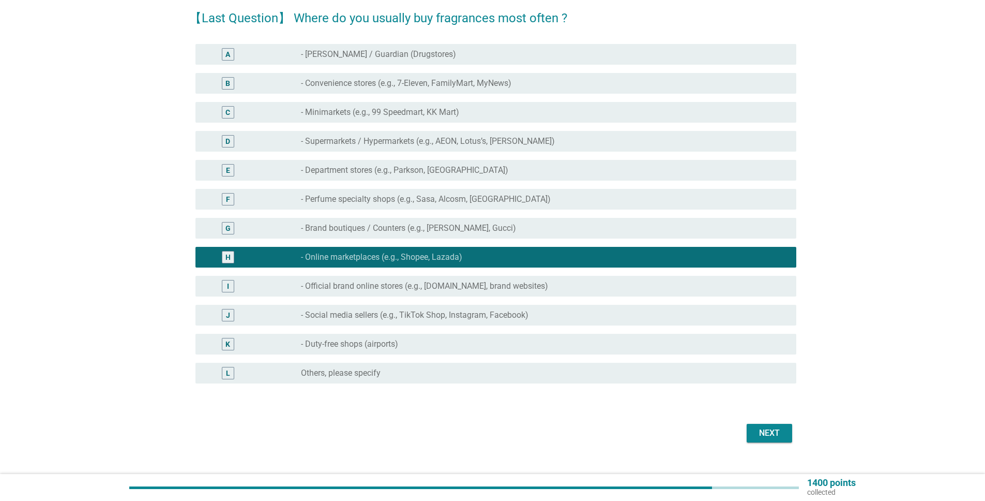
scroll to position [66, 0]
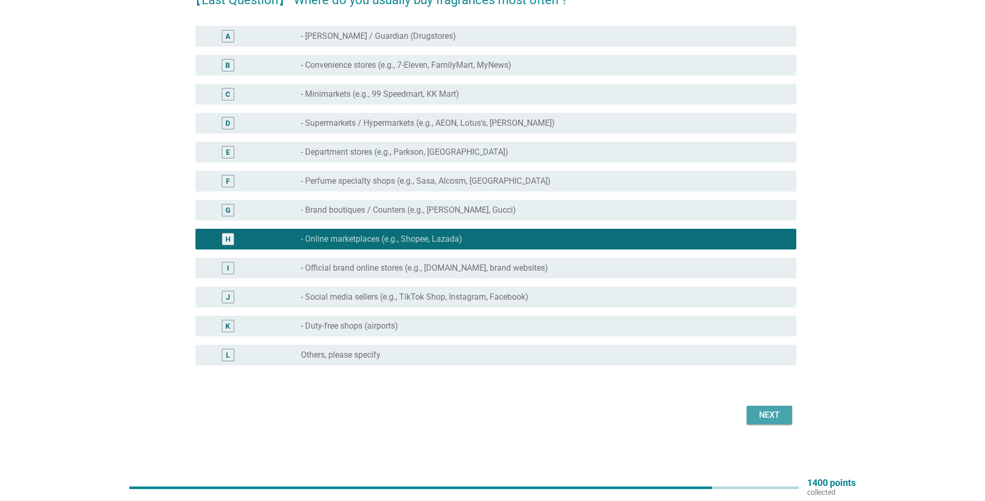
click at [762, 418] on div "Next" at bounding box center [769, 415] width 29 height 12
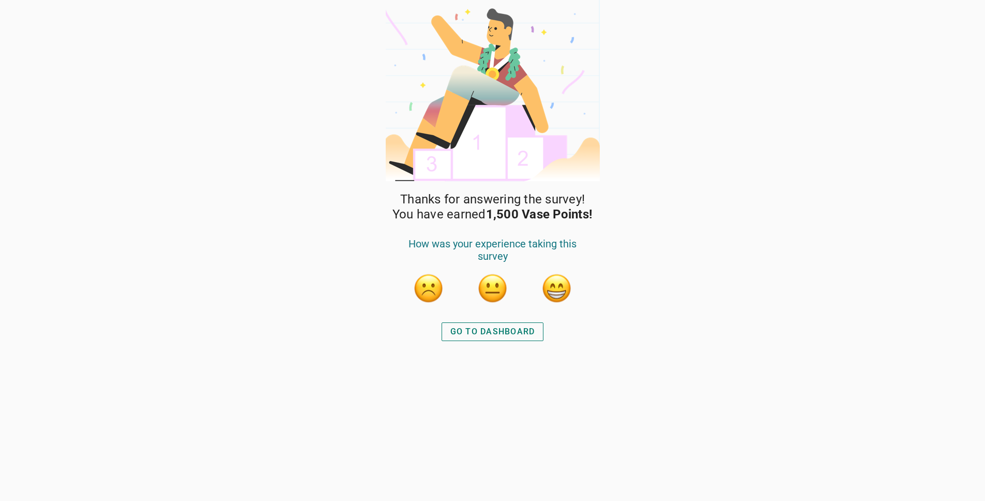
click at [498, 324] on button "GO TO DASHBOARD" at bounding box center [493, 331] width 102 height 19
